Goal: Communication & Community: Participate in discussion

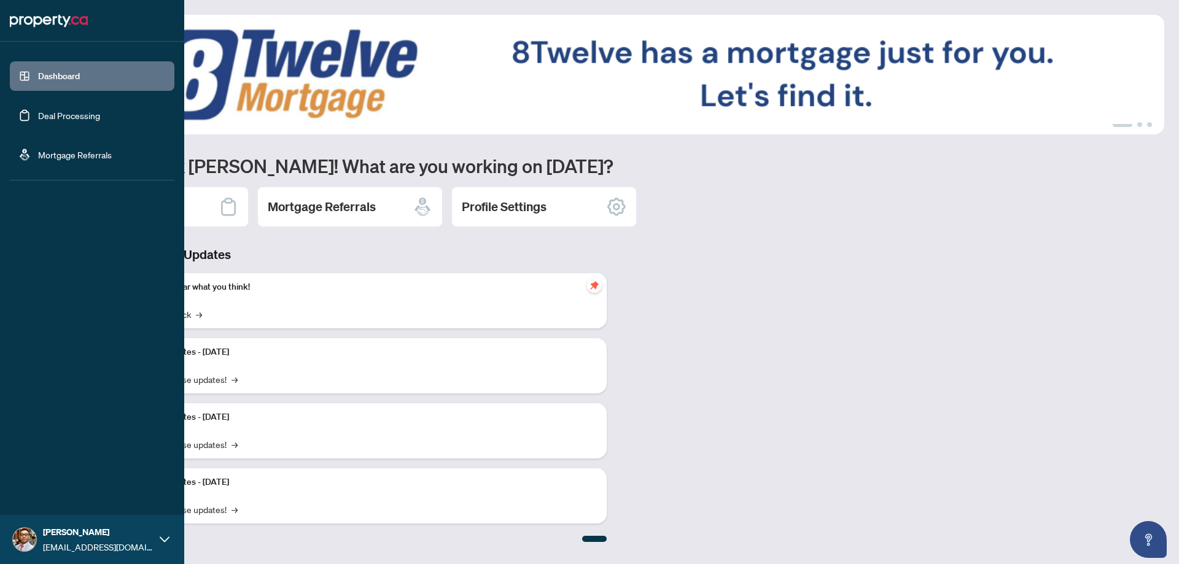
click at [61, 117] on link "Deal Processing" at bounding box center [69, 115] width 62 height 11
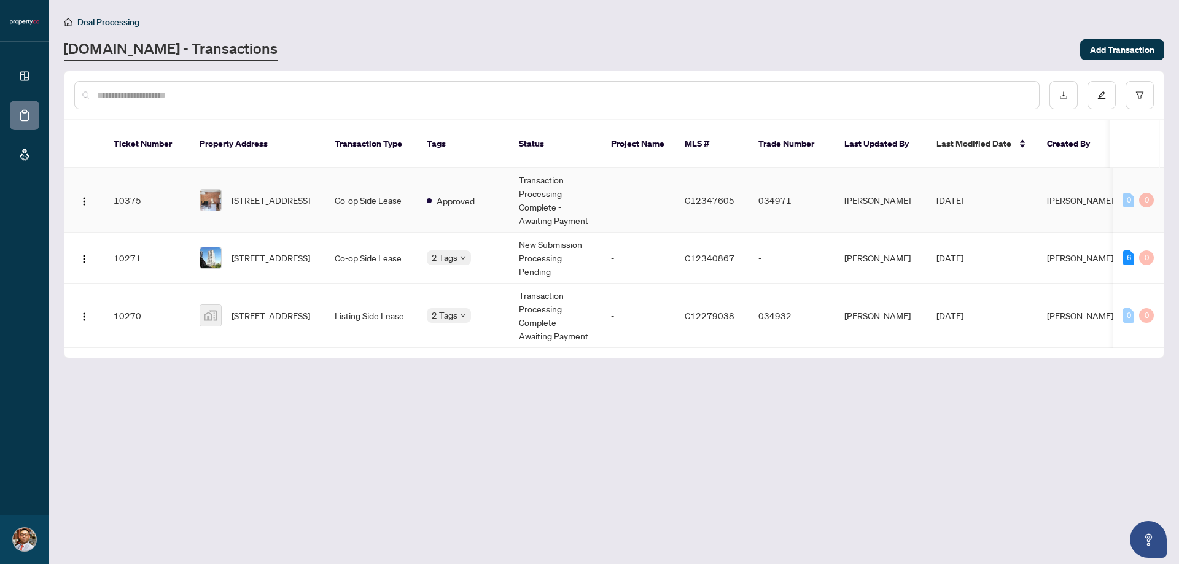
click at [401, 198] on td "Co-op Side Lease" at bounding box center [371, 200] width 92 height 64
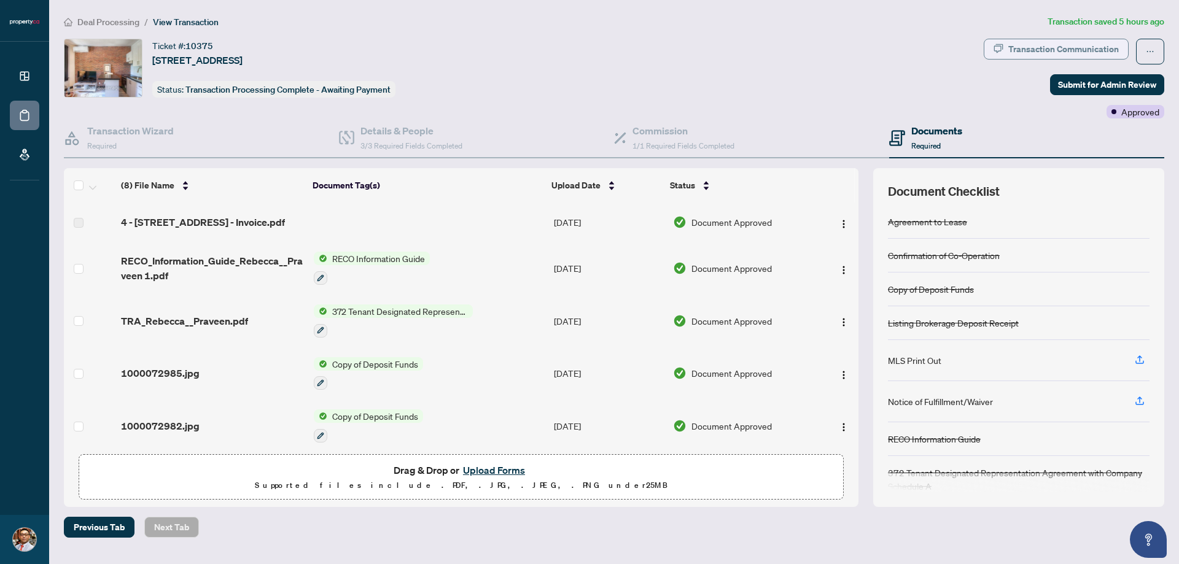
click at [1085, 44] on div "Transaction Communication" at bounding box center [1063, 49] width 110 height 20
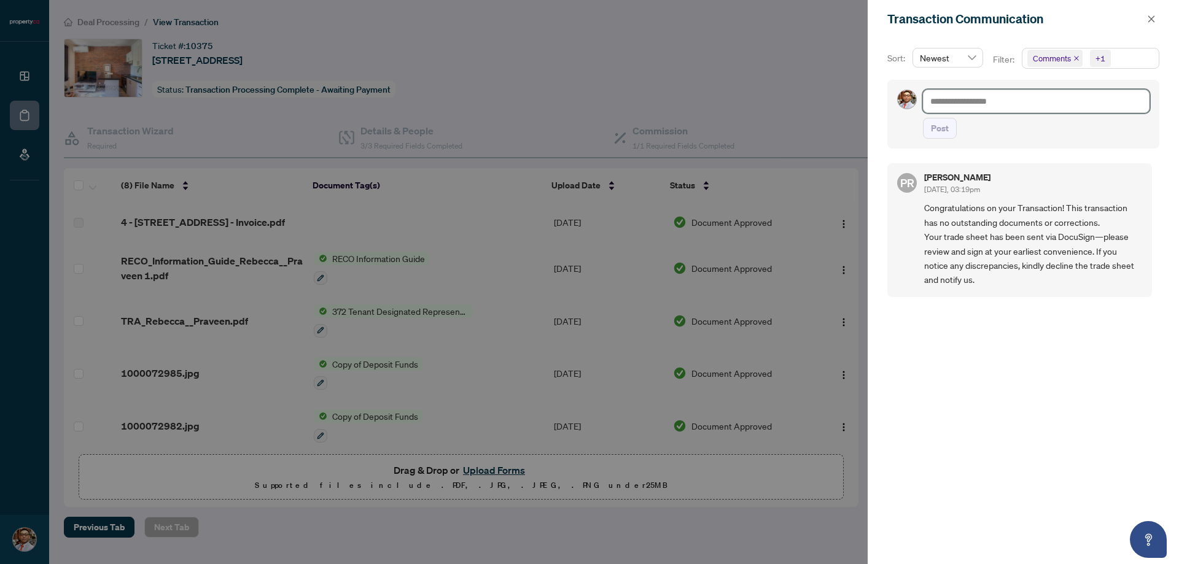
click at [1002, 100] on textarea at bounding box center [1036, 101] width 226 height 23
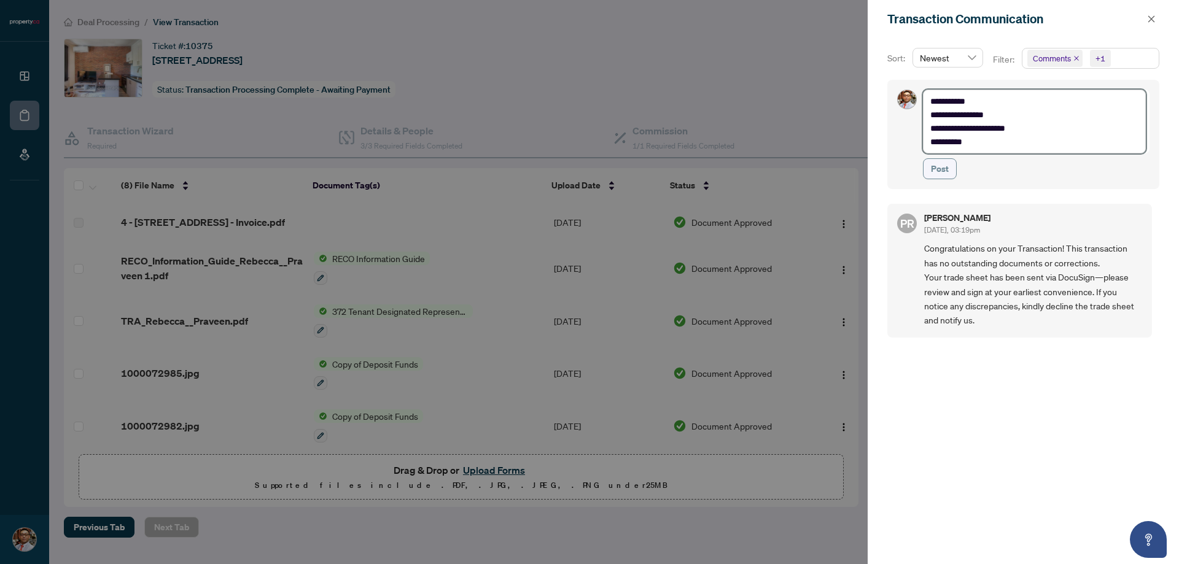
type textarea "**********"
click at [945, 169] on span "Post" at bounding box center [940, 169] width 18 height 20
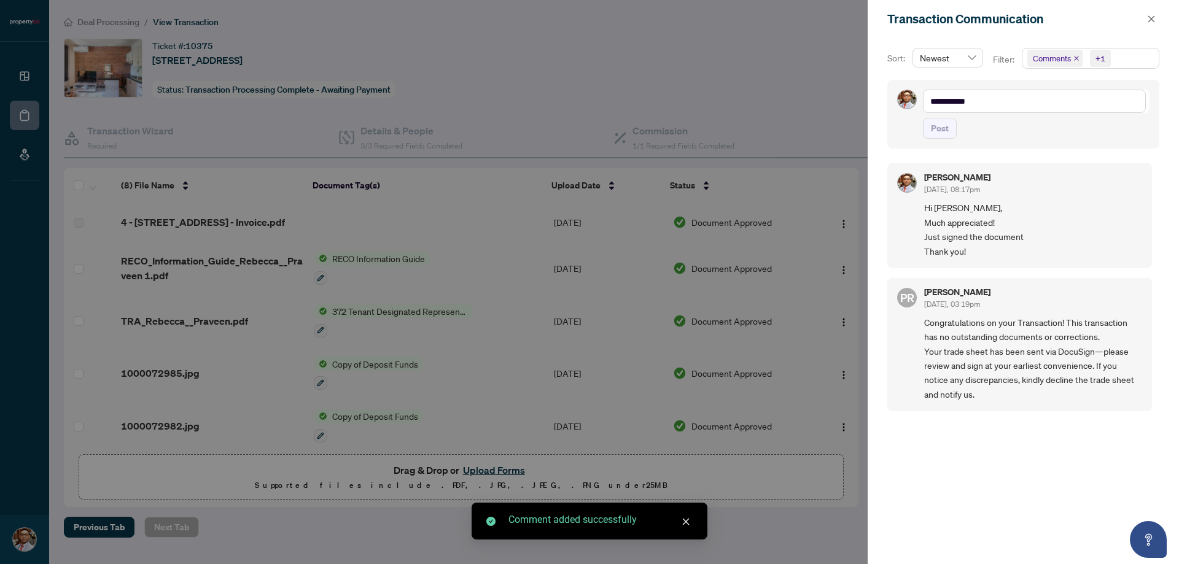
click at [290, 119] on div at bounding box center [589, 282] width 1179 height 564
click at [1156, 12] on button "button" at bounding box center [1151, 19] width 16 height 15
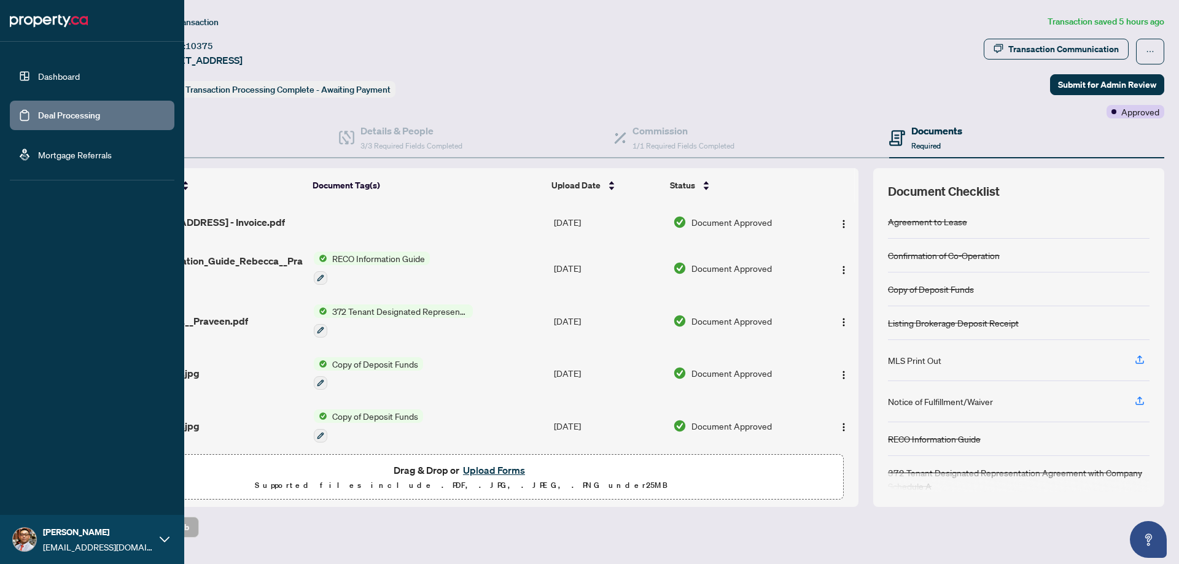
click at [38, 121] on link "Deal Processing" at bounding box center [69, 115] width 62 height 11
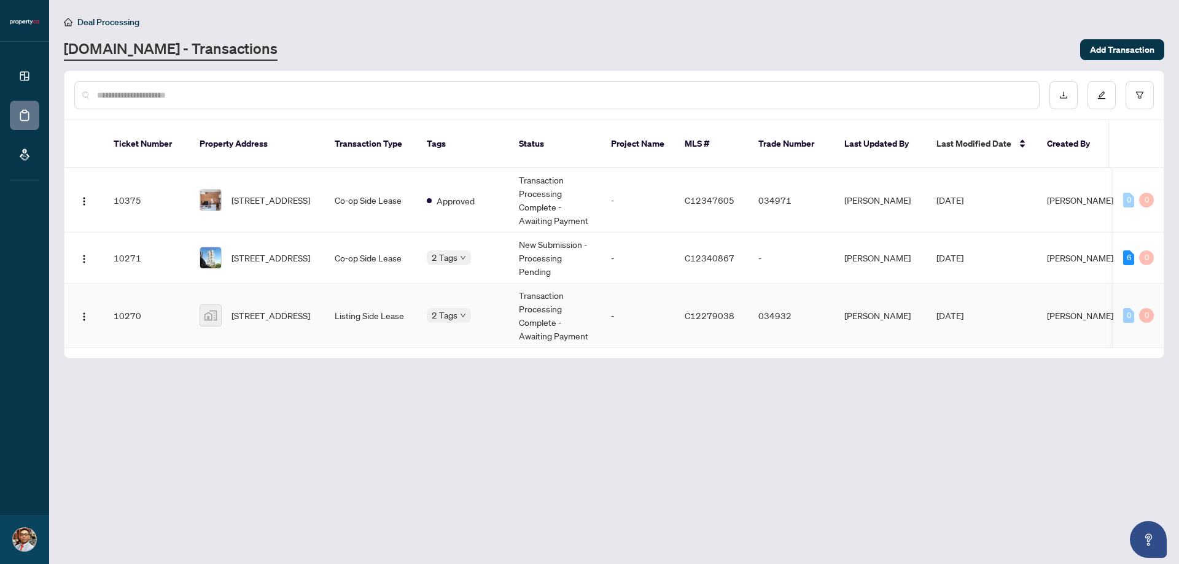
click at [454, 302] on body "Dashboard Deal Processing Mortgage Referrals [PERSON_NAME] [PERSON_NAME][EMAIL_…" at bounding box center [589, 282] width 1179 height 564
click at [459, 250] on div "2 Tags" at bounding box center [449, 257] width 44 height 14
